Goal: Task Accomplishment & Management: Manage account settings

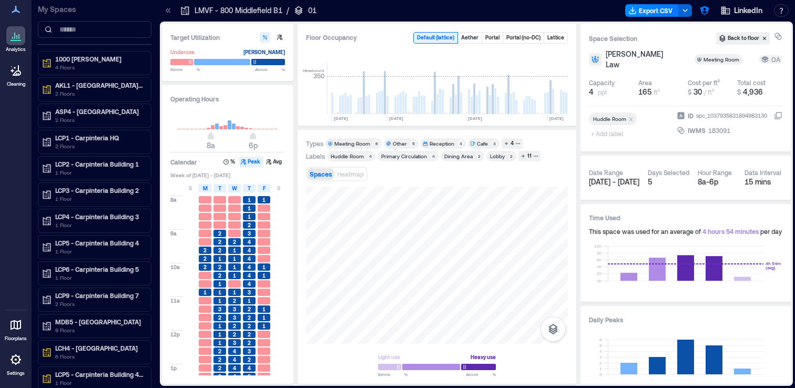
scroll to position [0, 3058]
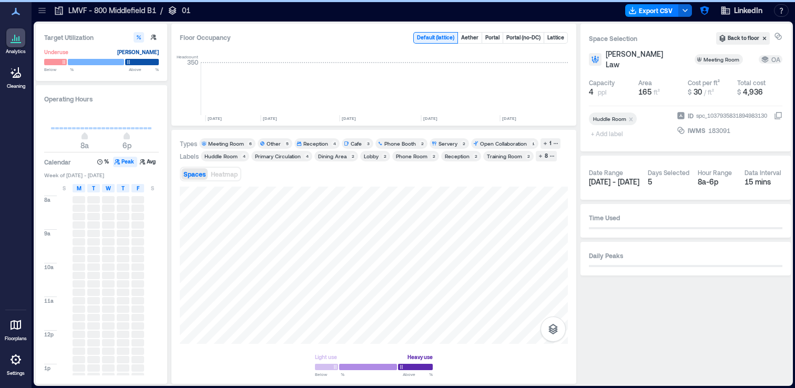
scroll to position [0, 2934]
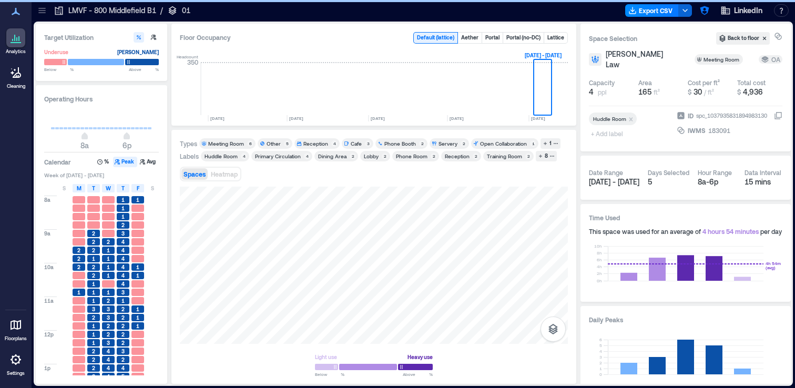
click at [42, 17] on div at bounding box center [42, 10] width 17 height 17
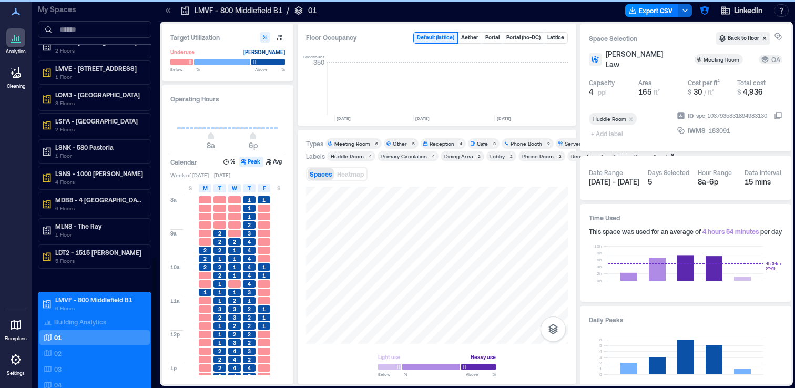
scroll to position [756, 0]
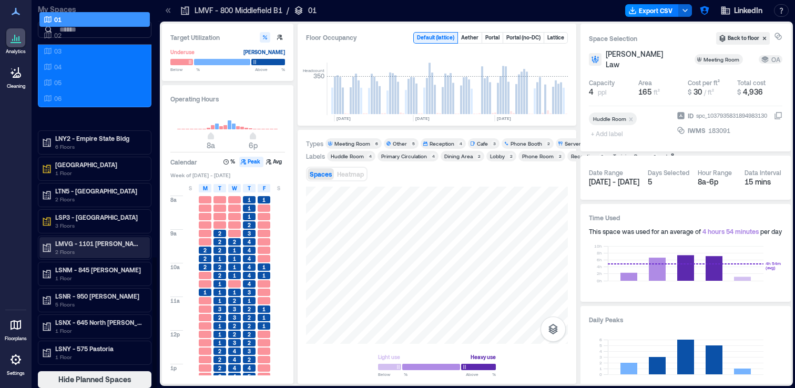
click at [127, 241] on p "LMVG - 1101 [PERSON_NAME] B7" at bounding box center [99, 243] width 88 height 8
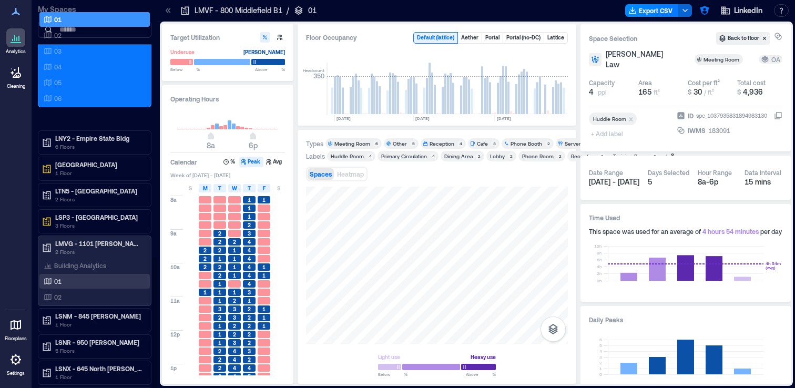
click at [108, 280] on div "01" at bounding box center [93, 281] width 102 height 11
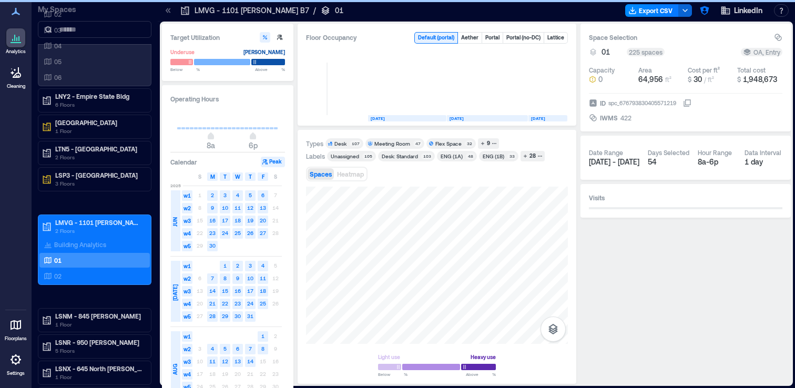
click at [168, 10] on icon at bounding box center [168, 10] width 11 height 11
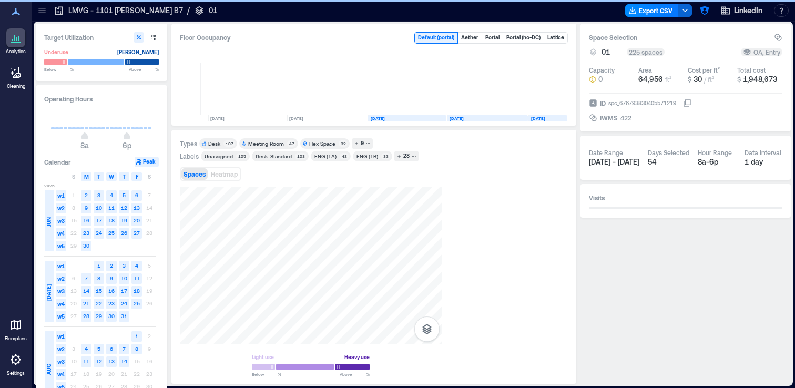
scroll to position [0, 1265]
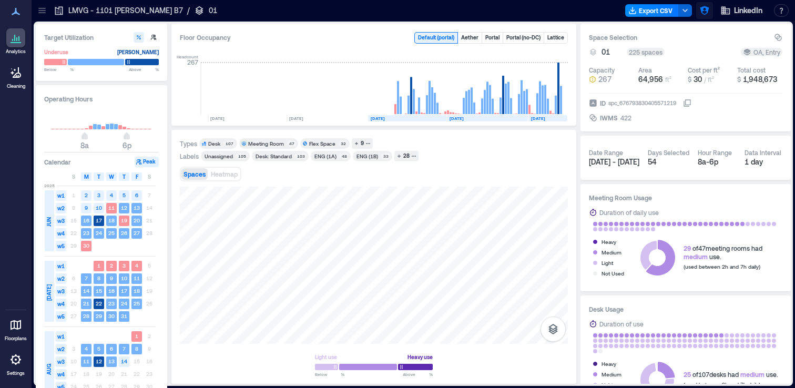
click at [701, 7] on icon "button" at bounding box center [704, 10] width 9 height 9
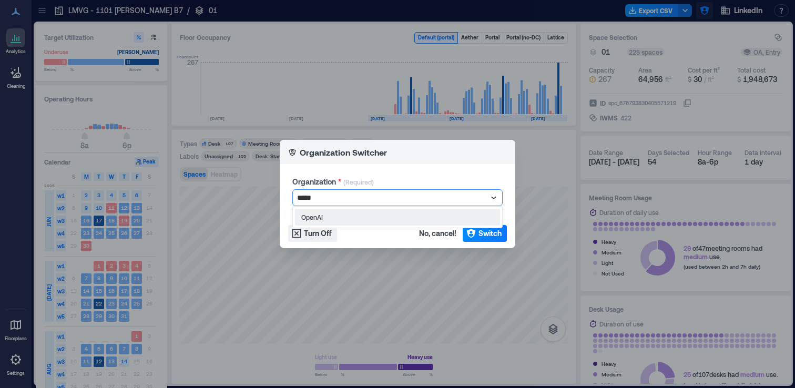
type input "******"
click at [469, 207] on div "OpenAI" at bounding box center [397, 217] width 210 height 22
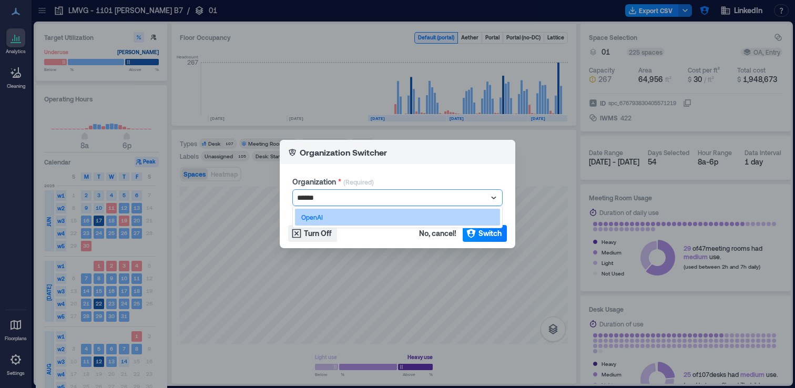
click at [466, 212] on div "OpenAI" at bounding box center [397, 217] width 205 height 17
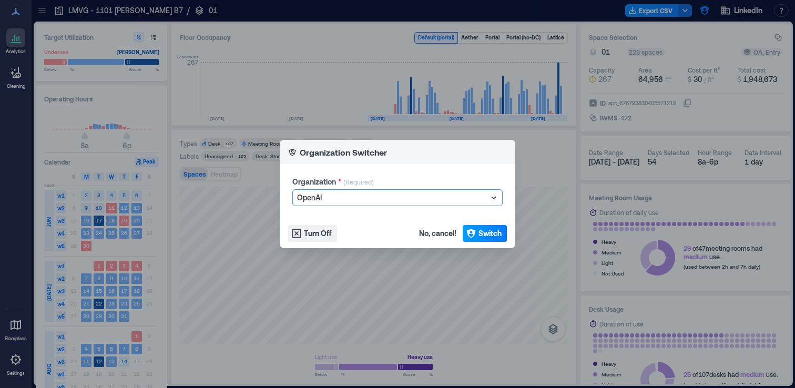
click at [480, 231] on span "Switch" at bounding box center [490, 233] width 23 height 11
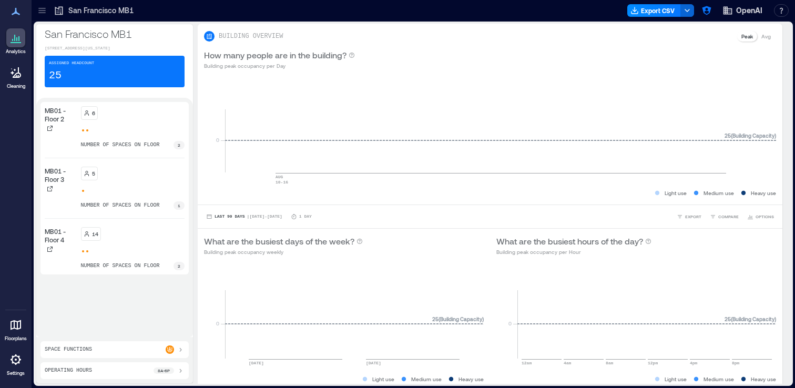
click at [12, 370] on p "Settings" at bounding box center [16, 373] width 18 height 6
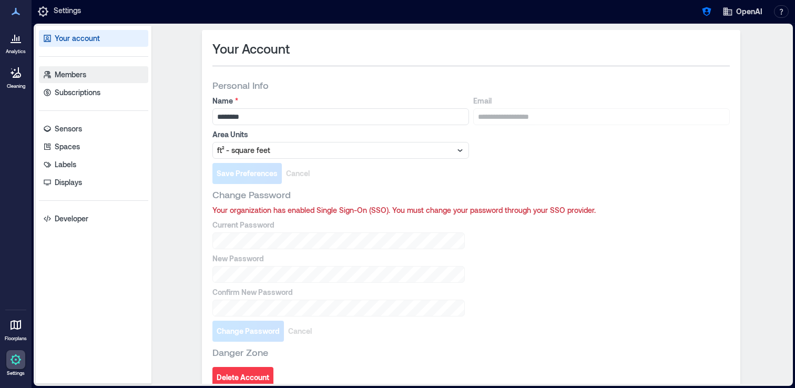
click at [97, 72] on link "Members" at bounding box center [93, 74] width 109 height 17
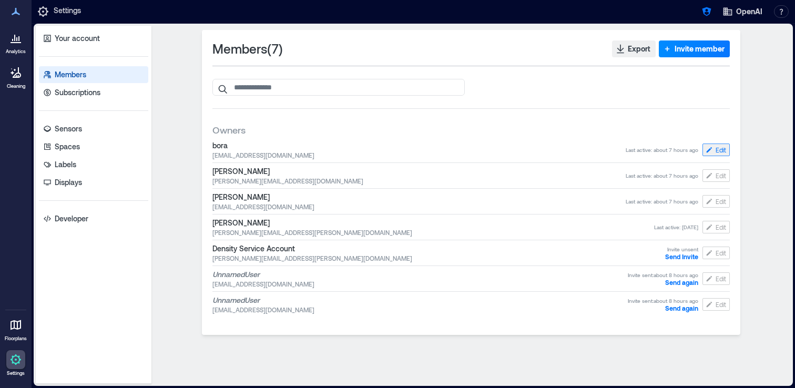
click at [711, 150] on icon "button" at bounding box center [709, 150] width 8 height 8
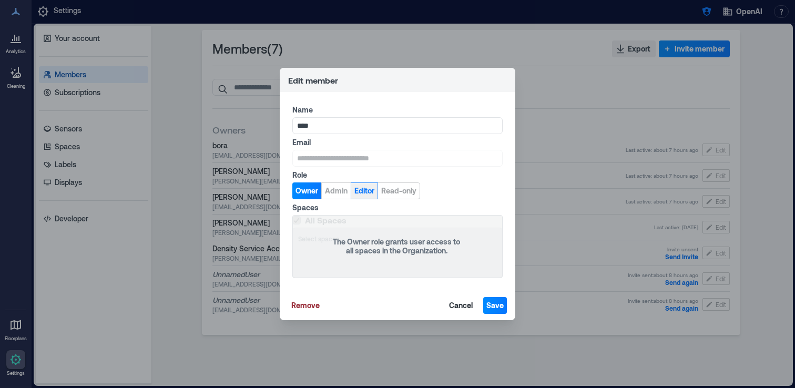
click at [363, 193] on span "Editor" at bounding box center [364, 191] width 20 height 11
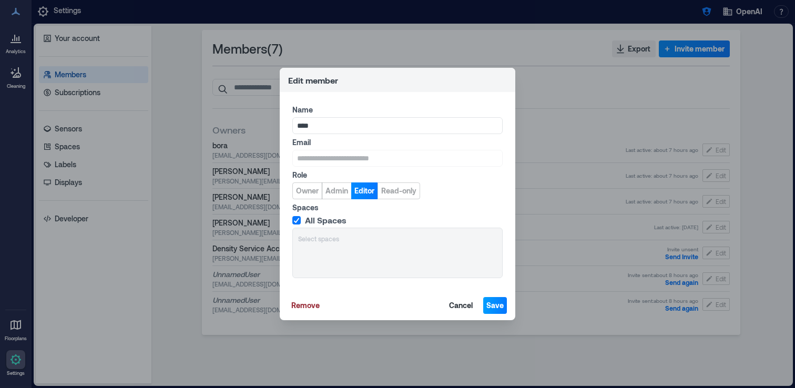
click at [496, 307] on span "Save" at bounding box center [494, 305] width 17 height 11
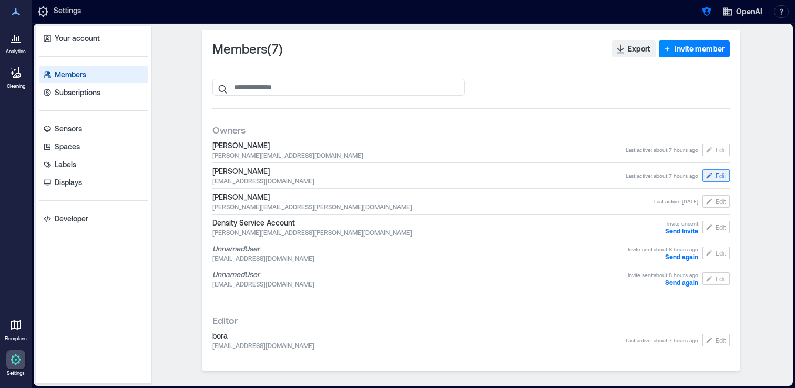
click at [718, 179] on span "Edit" at bounding box center [721, 175] width 11 height 8
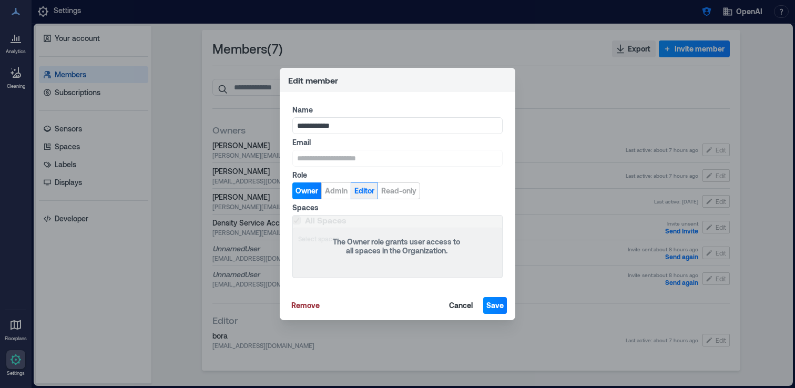
click at [365, 191] on span "Editor" at bounding box center [364, 191] width 20 height 11
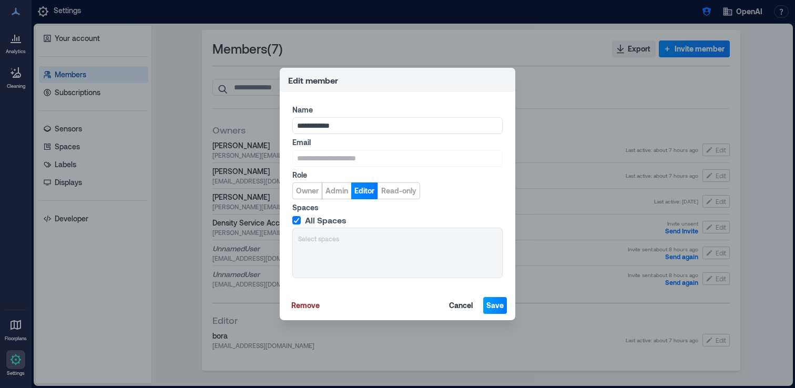
click at [490, 304] on span "Save" at bounding box center [494, 305] width 17 height 11
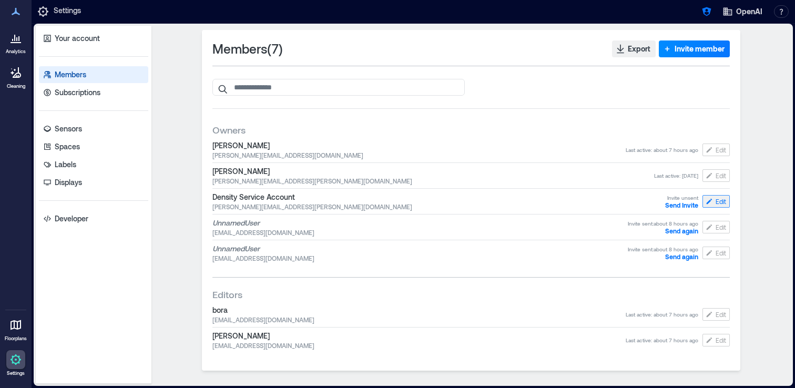
click at [726, 196] on button "Edit" at bounding box center [716, 201] width 27 height 13
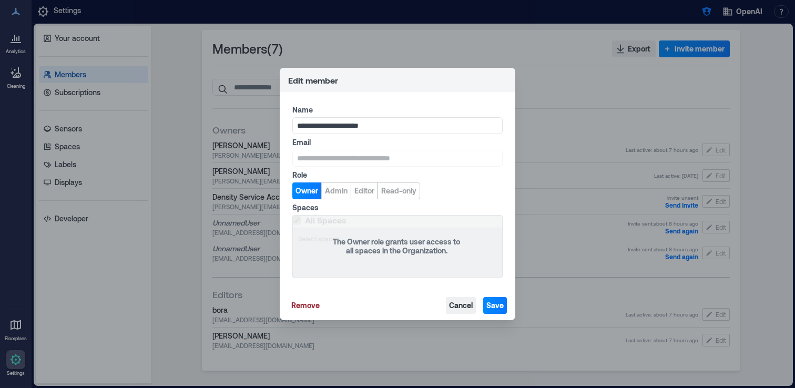
click at [469, 308] on span "Cancel" at bounding box center [461, 305] width 24 height 11
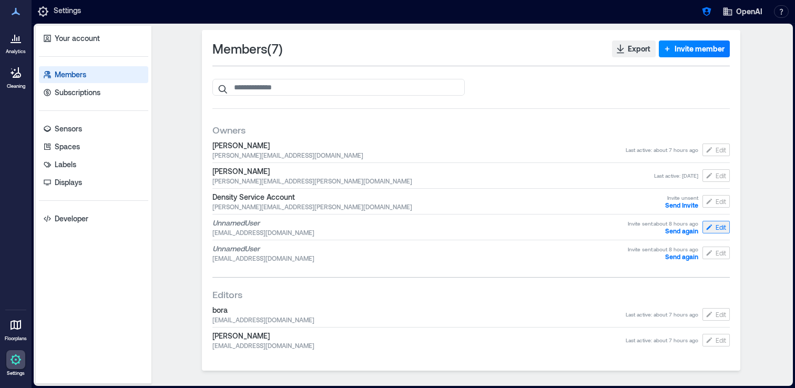
click at [716, 225] on span "Edit" at bounding box center [721, 227] width 11 height 8
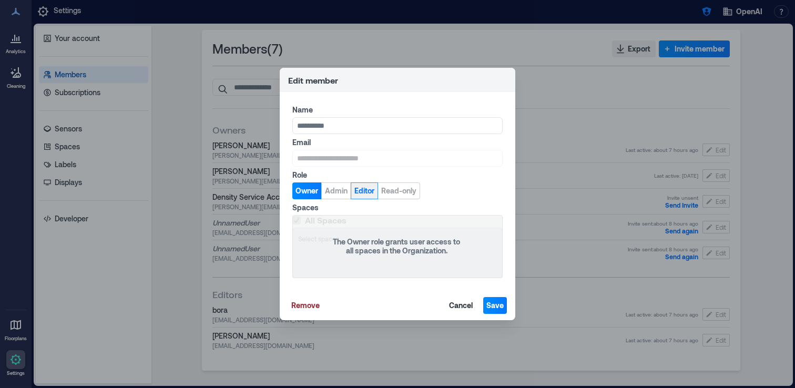
click at [358, 191] on span "Editor" at bounding box center [364, 191] width 20 height 11
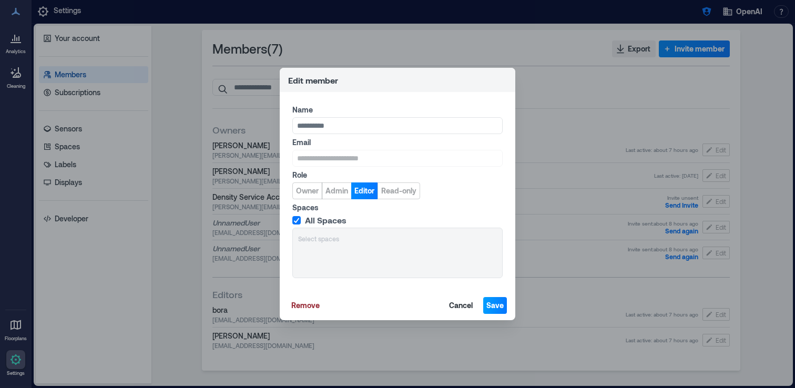
click at [495, 307] on span "Save" at bounding box center [494, 305] width 17 height 11
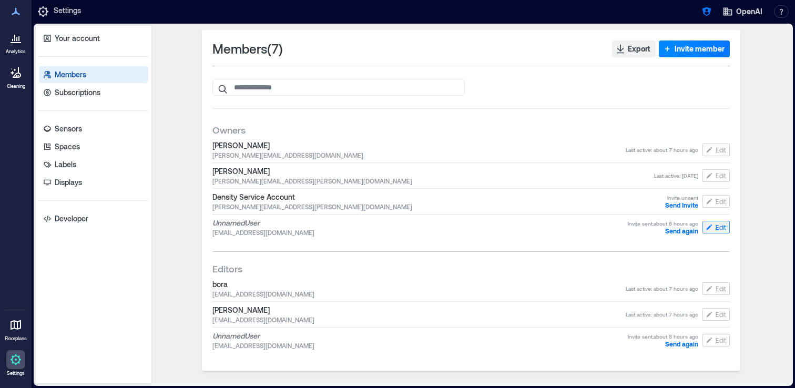
click at [718, 224] on span "Edit" at bounding box center [721, 227] width 11 height 8
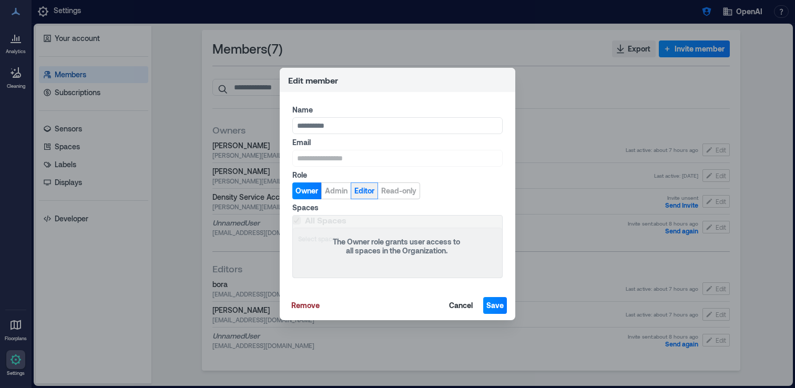
click at [363, 192] on span "Editor" at bounding box center [364, 191] width 20 height 11
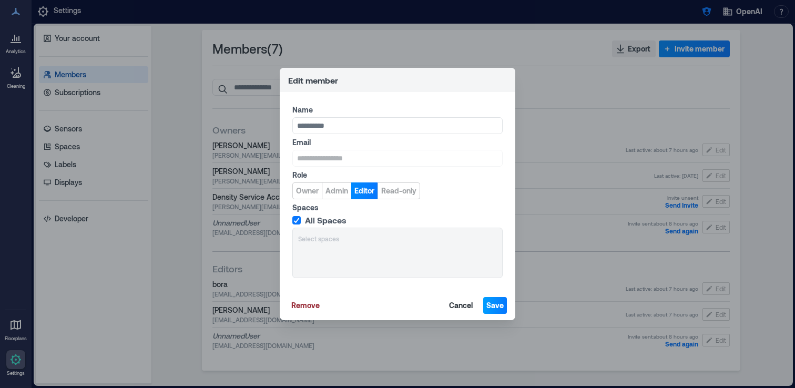
click at [498, 306] on span "Save" at bounding box center [494, 305] width 17 height 11
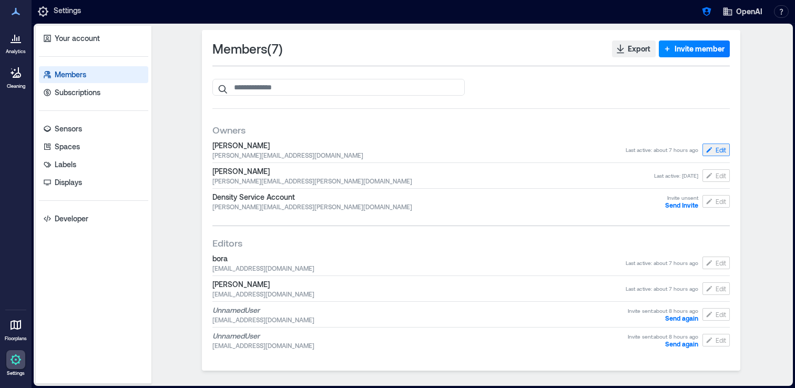
click at [715, 149] on button "Edit" at bounding box center [716, 150] width 27 height 13
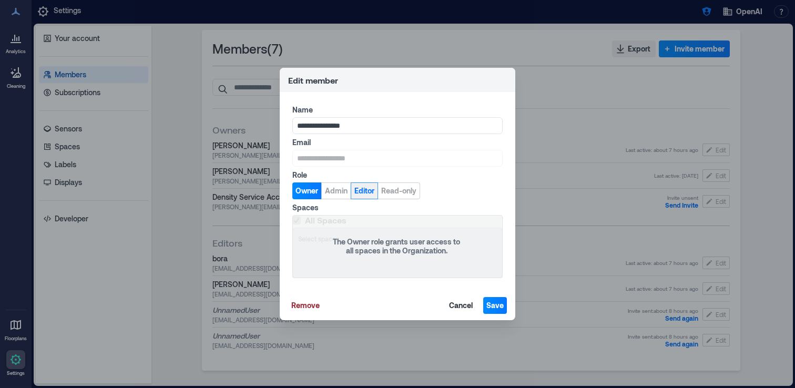
click at [368, 192] on span "Editor" at bounding box center [364, 191] width 20 height 11
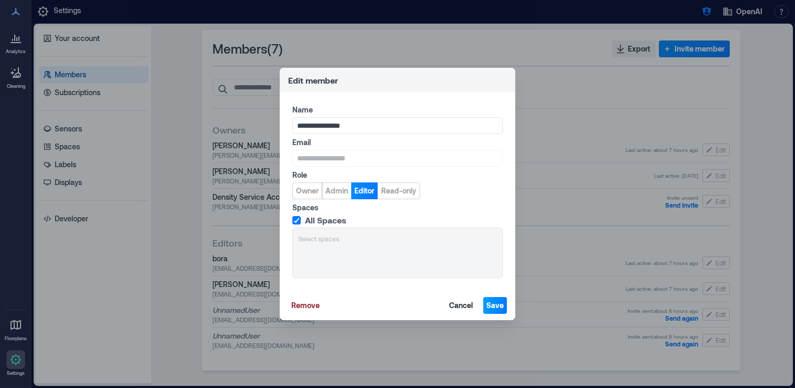
click at [500, 306] on span "Save" at bounding box center [494, 305] width 17 height 11
